Goal: Information Seeking & Learning: Learn about a topic

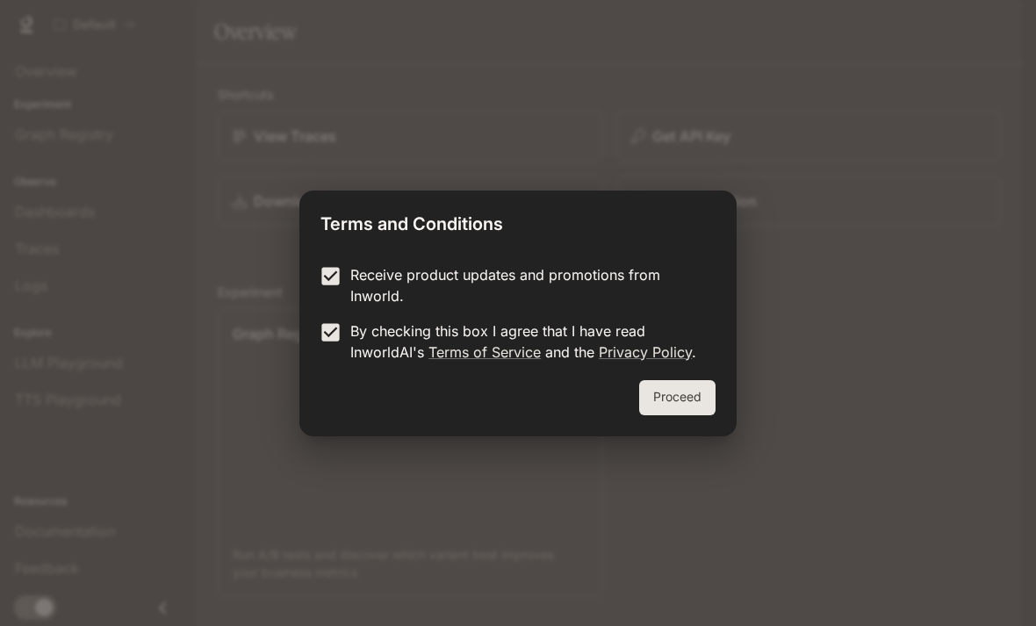
click at [662, 394] on button "Proceed" at bounding box center [677, 397] width 76 height 35
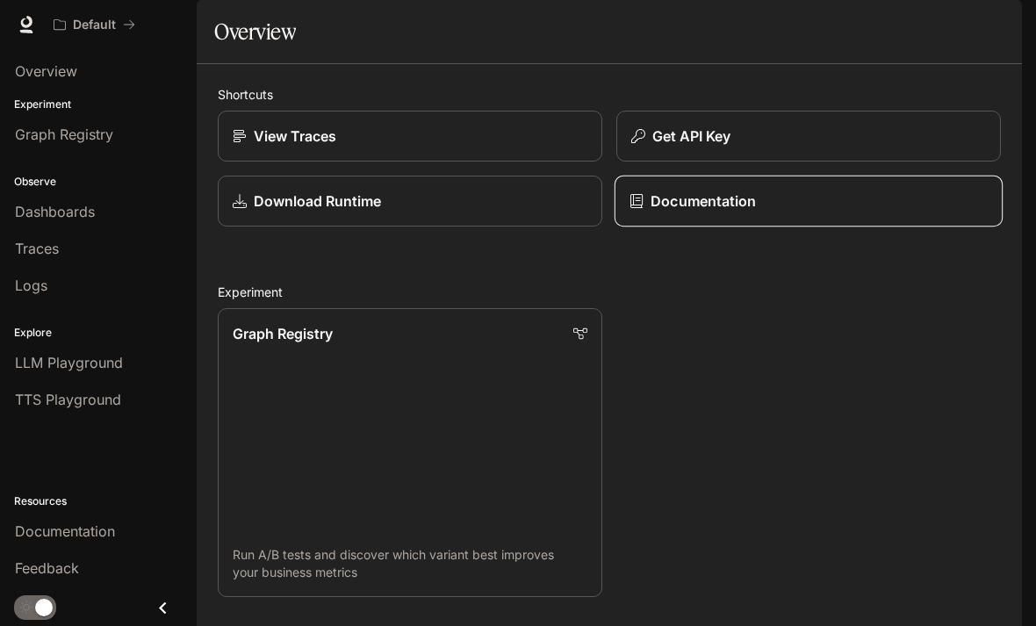
click at [667, 227] on link "Documentation" at bounding box center [809, 202] width 388 height 52
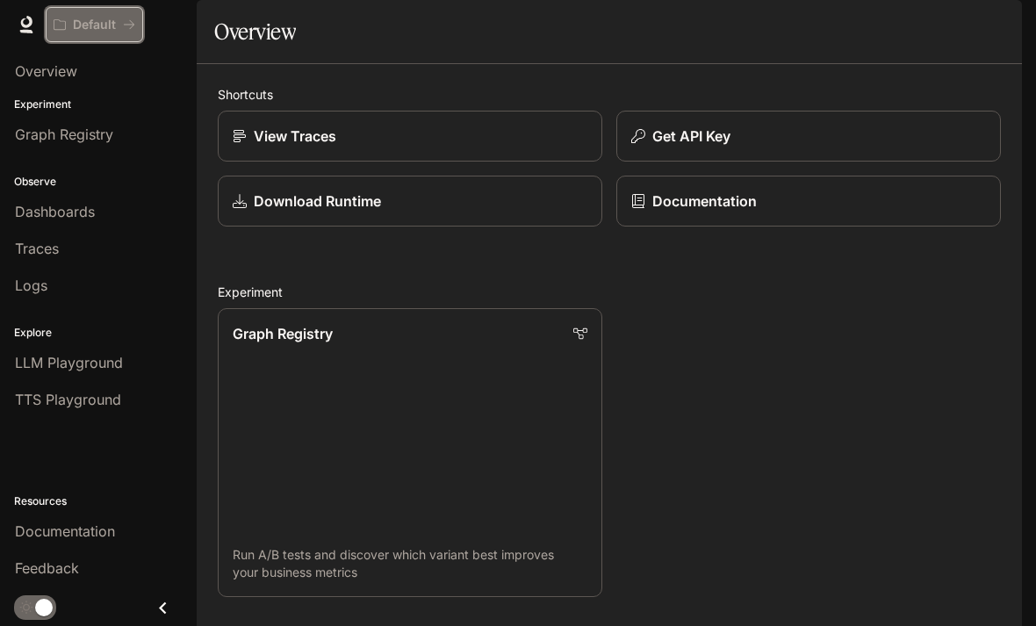
click at [85, 32] on button "Default" at bounding box center [94, 24] width 97 height 35
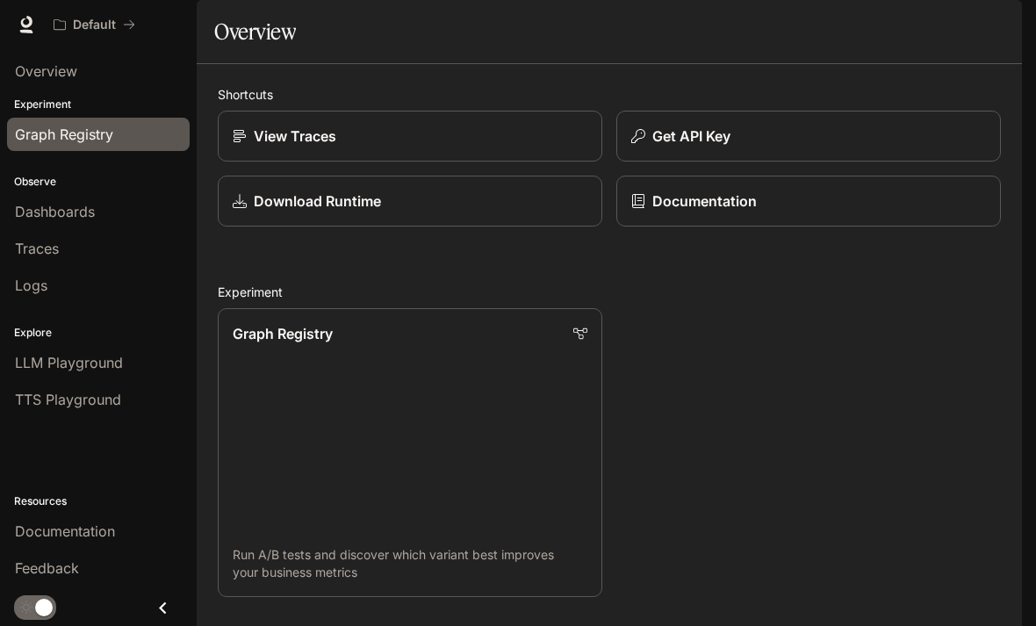
click at [29, 131] on span "Graph Registry" at bounding box center [64, 134] width 98 height 21
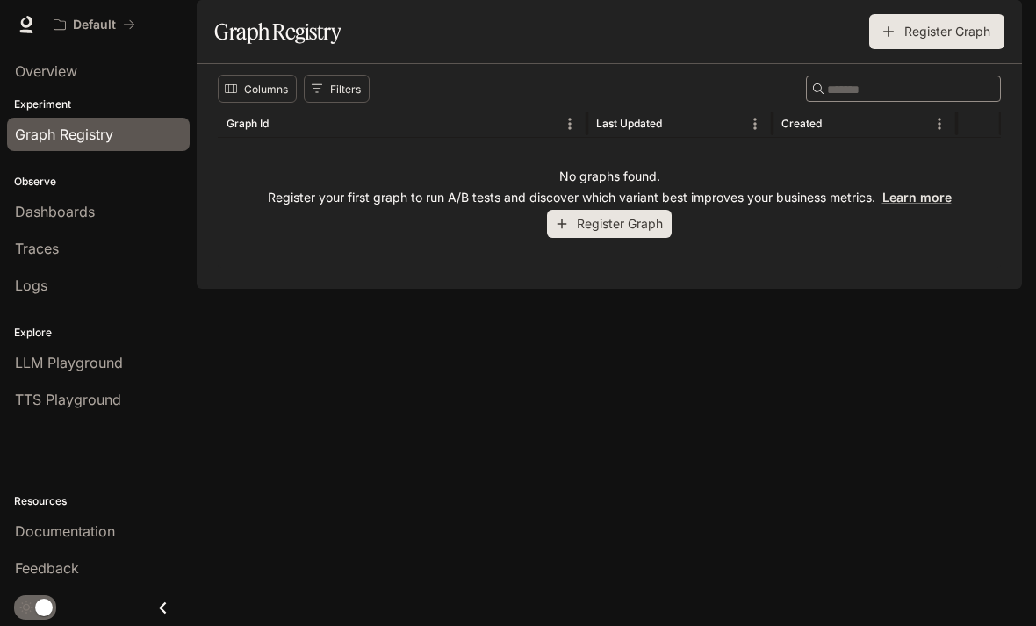
click at [47, 176] on p "Observe" at bounding box center [98, 182] width 197 height 16
click at [58, 199] on link "Dashboards" at bounding box center [98, 211] width 183 height 33
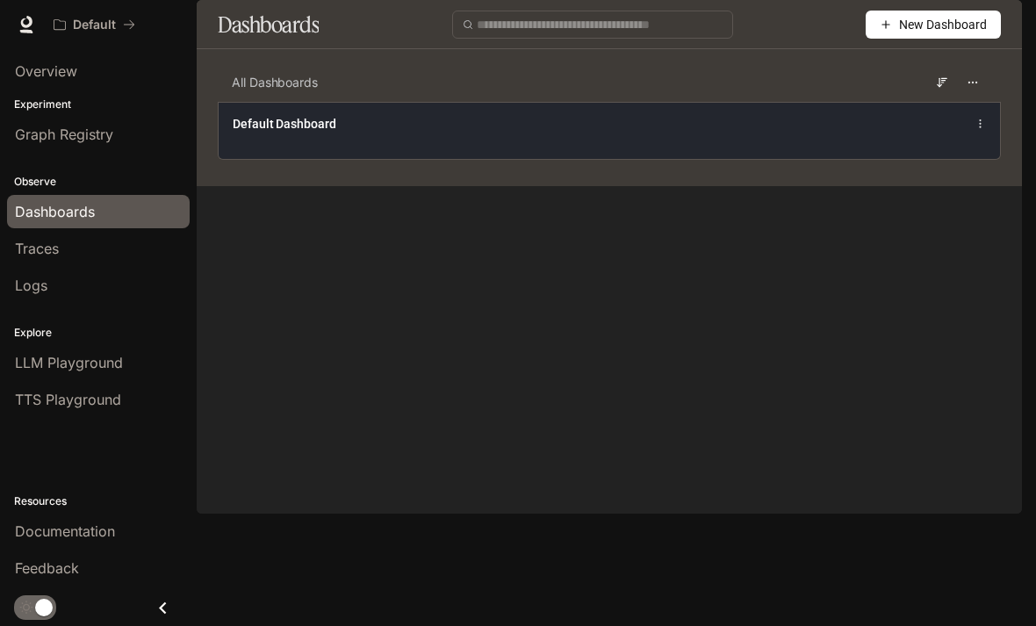
click at [235, 133] on span "Default Dashboard" at bounding box center [285, 124] width 104 height 18
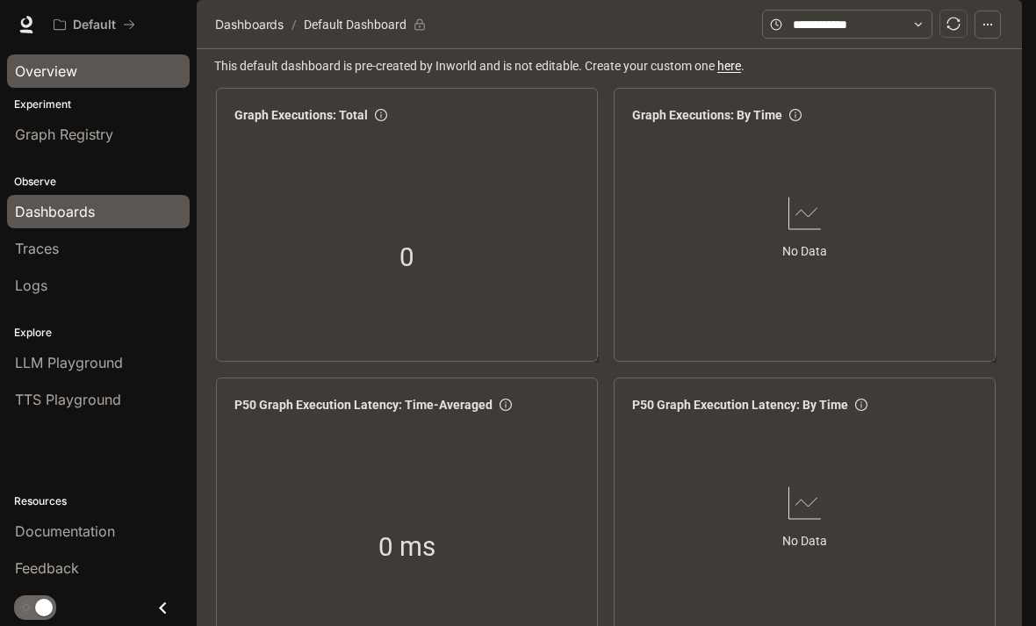
click at [61, 71] on span "Overview" at bounding box center [46, 71] width 62 height 21
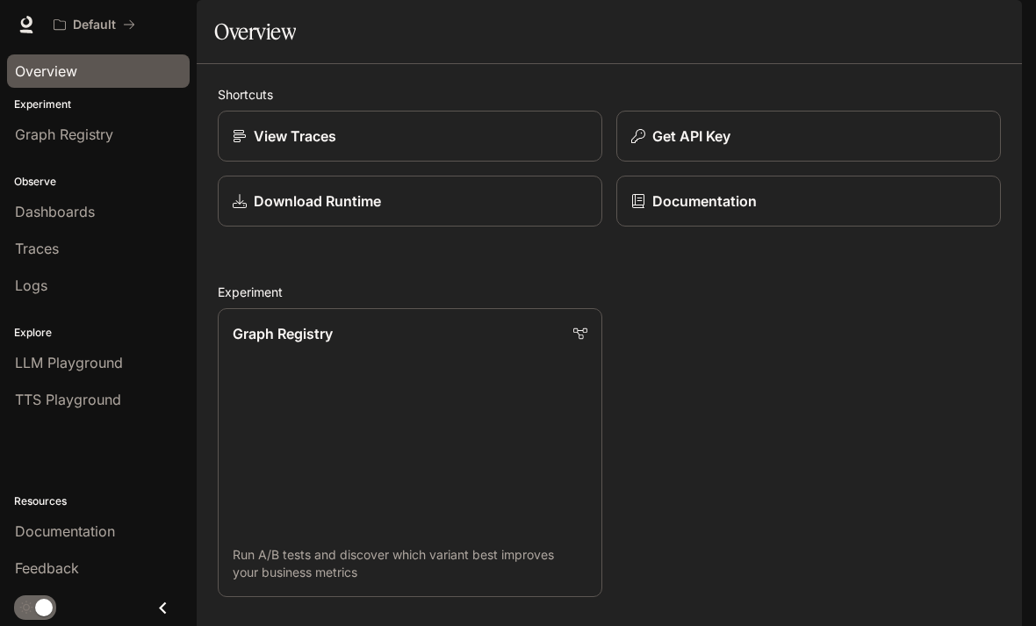
click at [220, 149] on div "View Traces" at bounding box center [403, 129] width 399 height 65
click at [257, 212] on p "Download Runtime" at bounding box center [316, 201] width 128 height 21
